Goal: Book appointment/travel/reservation

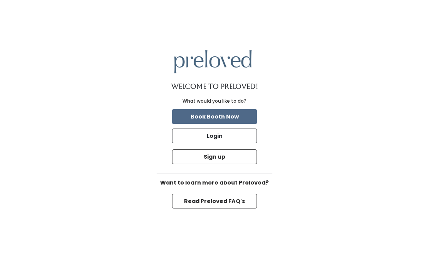
click at [228, 201] on button "Read Preloved FAQ's" at bounding box center [214, 201] width 85 height 15
click at [229, 113] on button "Book Booth Now" at bounding box center [214, 116] width 85 height 15
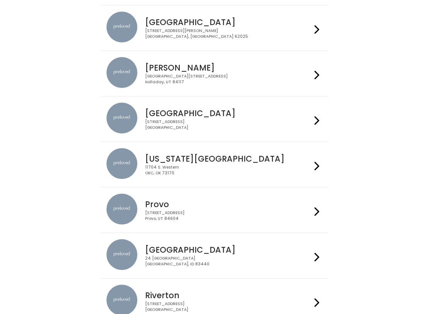
scroll to position [130, 0]
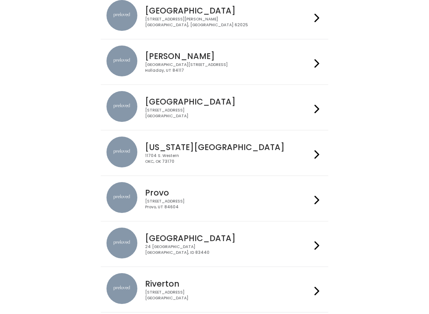
click at [315, 153] on icon at bounding box center [317, 154] width 5 height 11
